Goal: Check status: Check status

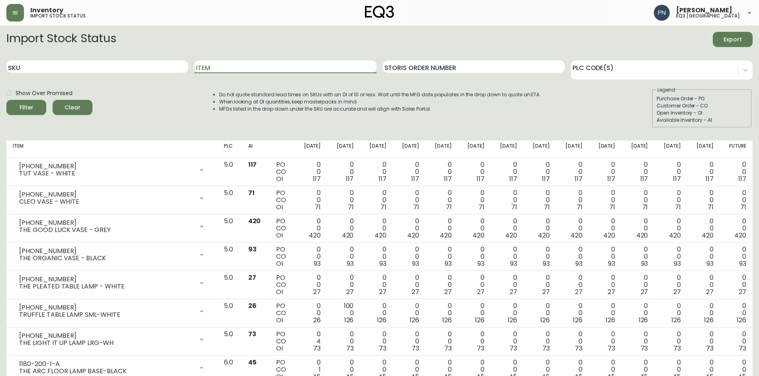
click at [223, 71] on input "Item" at bounding box center [285, 67] width 182 height 13
type input "harvest"
click at [6, 100] on button "Filter" at bounding box center [26, 107] width 40 height 15
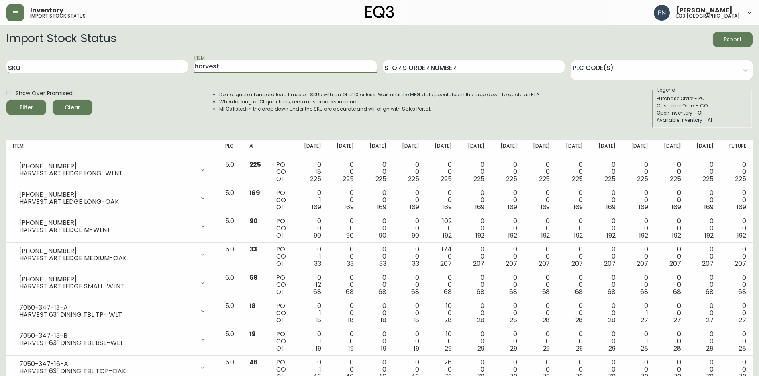
click at [86, 63] on input "SKU" at bounding box center [97, 67] width 182 height 13
paste input "2020-208-13"
type input "2020-208-13"
click at [31, 112] on div "Filter" at bounding box center [27, 108] width 14 height 10
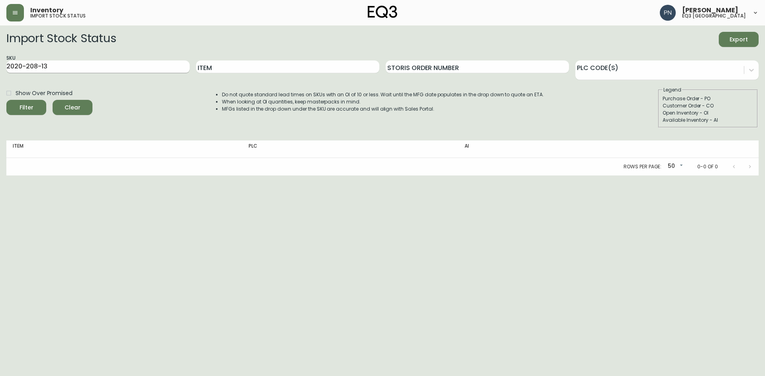
click at [113, 66] on input "2020-208-13" at bounding box center [97, 67] width 183 height 13
click at [6, 100] on button "Filter" at bounding box center [26, 107] width 40 height 15
